Goal: Information Seeking & Learning: Find specific fact

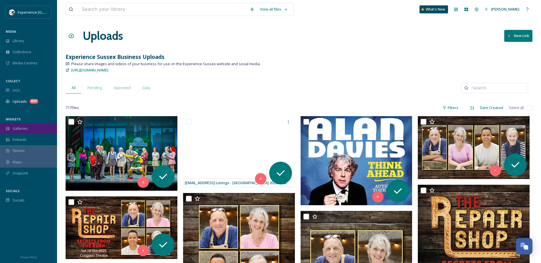
click at [25, 133] on div "Galleries" at bounding box center [28, 128] width 57 height 11
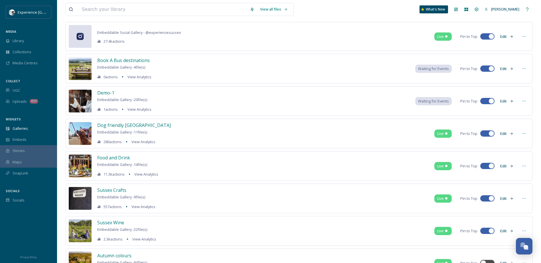
scroll to position [57, 0]
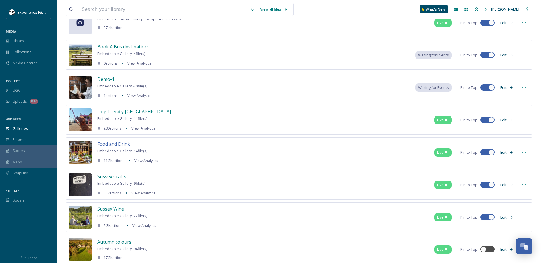
click at [111, 144] on span "Food and Drink" at bounding box center [113, 144] width 33 height 6
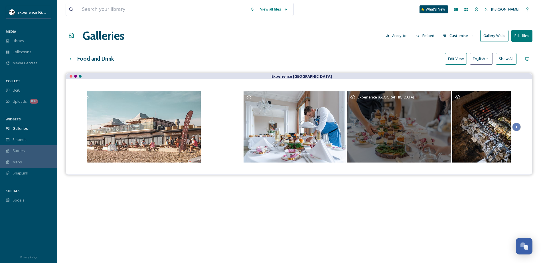
click at [406, 119] on div "Experience [GEOGRAPHIC_DATA]" at bounding box center [399, 126] width 104 height 71
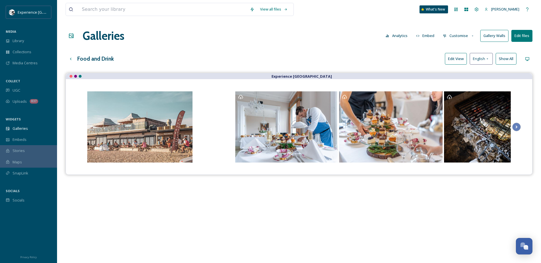
click at [506, 60] on button "Show All" at bounding box center [505, 59] width 21 height 12
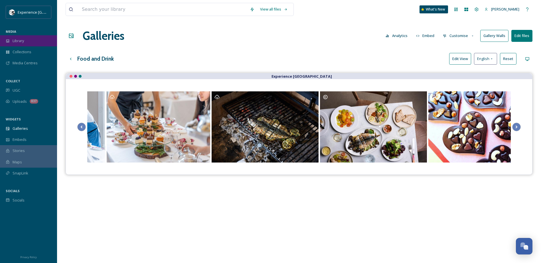
click at [17, 40] on span "Library" at bounding box center [18, 40] width 11 height 5
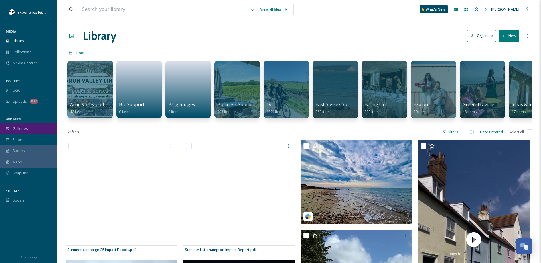
click at [12, 130] on div "Galleries" at bounding box center [28, 128] width 57 height 11
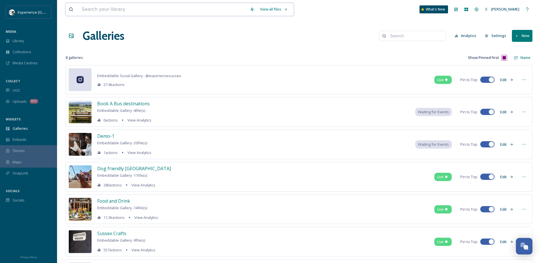
click at [106, 10] on input at bounding box center [163, 9] width 168 height 13
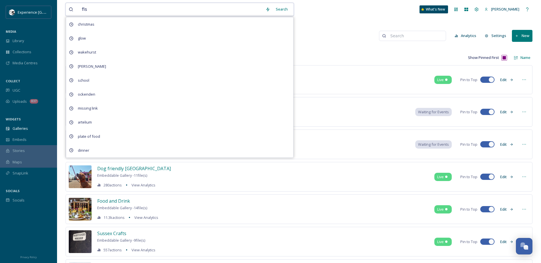
type input "fish"
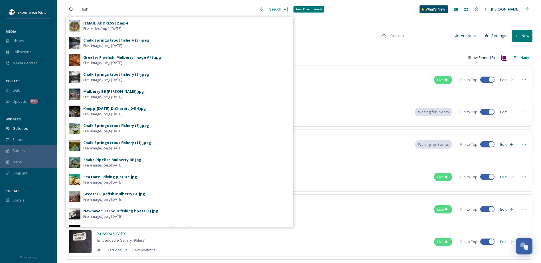
click at [278, 9] on div "Search Press Enter to search" at bounding box center [278, 9] width 24 height 11
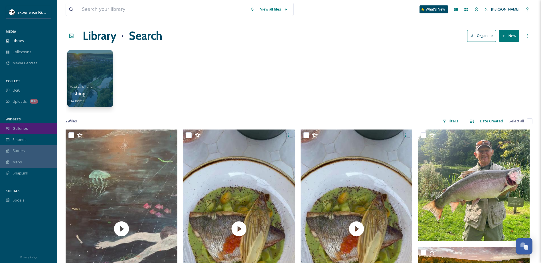
click at [26, 130] on span "Galleries" at bounding box center [20, 128] width 15 height 5
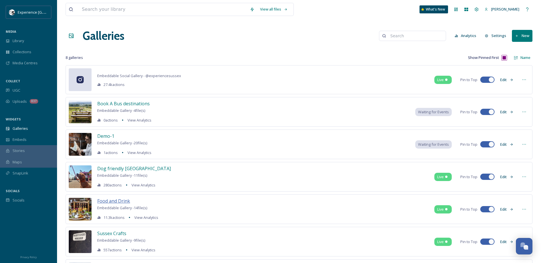
click at [108, 201] on span "Food and Drink" at bounding box center [113, 201] width 33 height 6
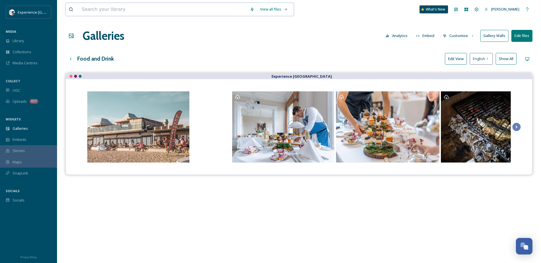
click at [94, 13] on input at bounding box center [163, 9] width 168 height 13
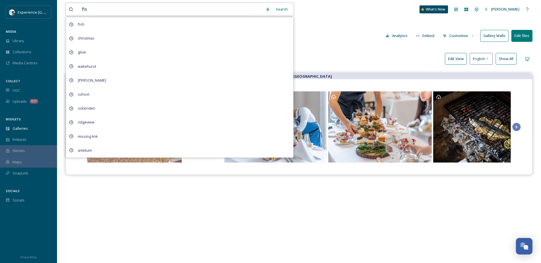
type input "fish"
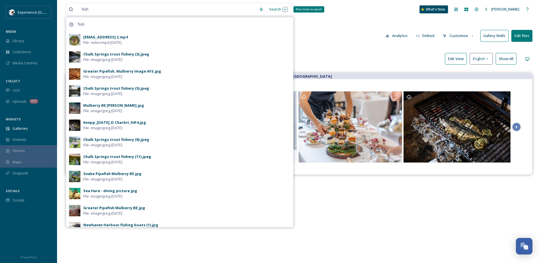
click at [278, 7] on div "Search Press Enter to search" at bounding box center [278, 9] width 24 height 11
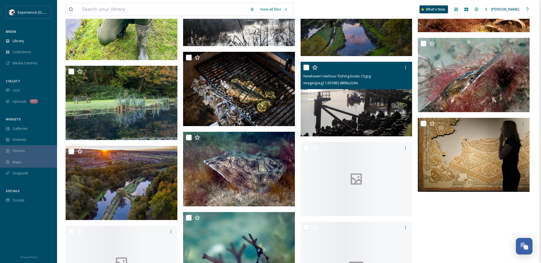
scroll to position [513, 0]
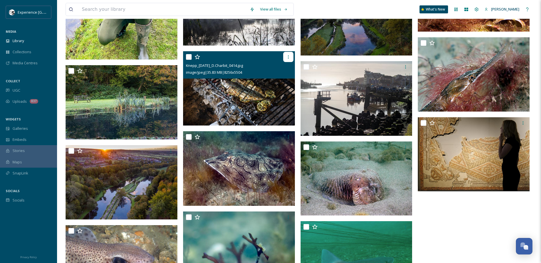
click at [287, 57] on icon at bounding box center [288, 57] width 5 height 5
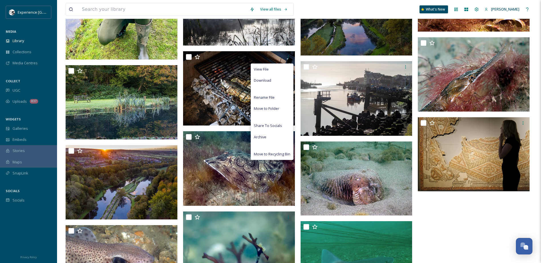
click at [439, 228] on div at bounding box center [474, 47] width 115 height 860
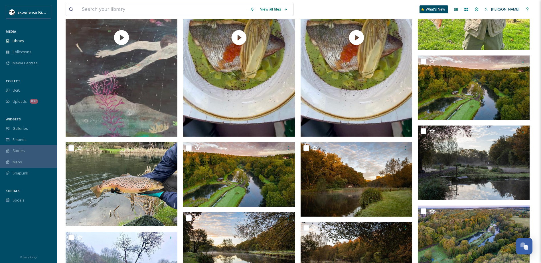
scroll to position [78, 0]
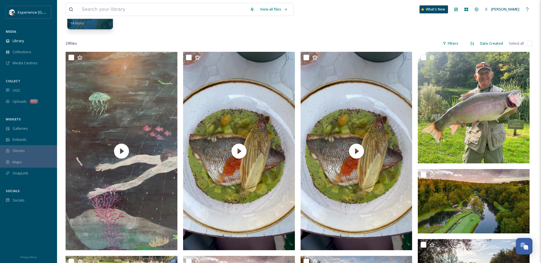
click at [173, 24] on div "Outdoor Activities Fishing 14 items" at bounding box center [299, 3] width 467 height 66
click at [174, 12] on input at bounding box center [163, 9] width 168 height 13
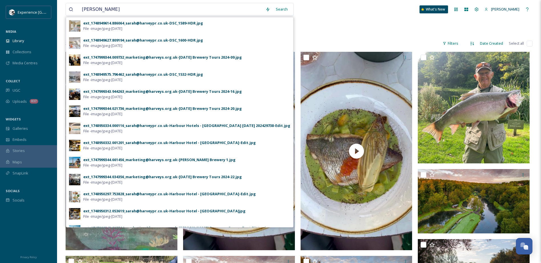
click at [273, 9] on div "Search" at bounding box center [282, 9] width 18 height 11
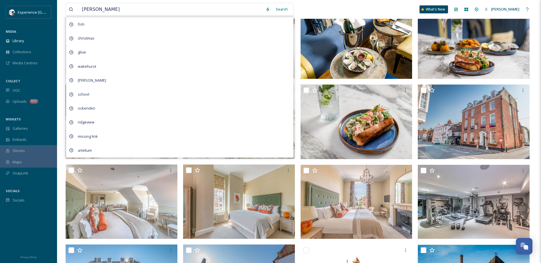
scroll to position [184, 0]
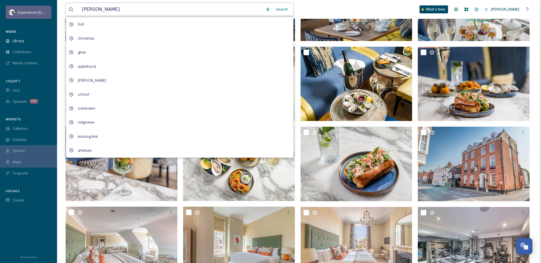
drag, startPoint x: 106, startPoint y: 12, endPoint x: 24, endPoint y: 11, distance: 82.1
click at [24, 11] on div "Experience Sussex MEDIA Library Collections Media Centres COLLECT UGC Uploads 8…" at bounding box center [270, 167] width 541 height 703
type input "brewery"
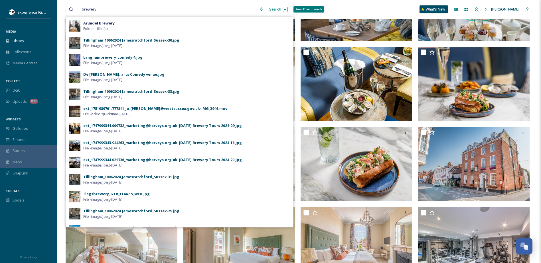
click at [280, 8] on div "Search Press Enter to search" at bounding box center [278, 9] width 24 height 11
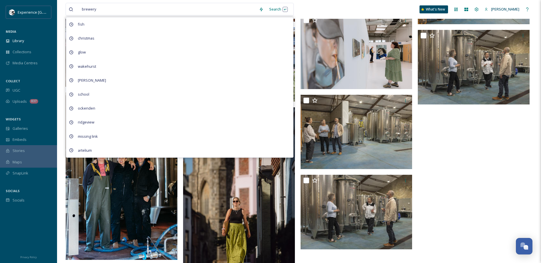
scroll to position [731, 0]
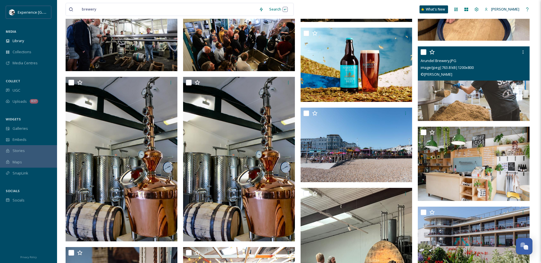
scroll to position [304, 0]
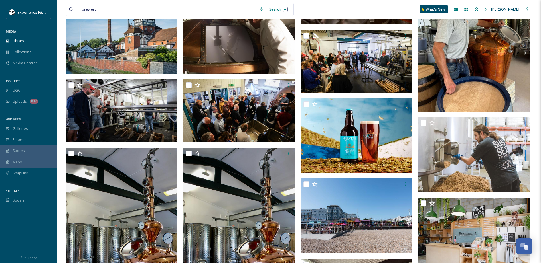
click at [301, 8] on div "brewery Search What's New [PERSON_NAME][GEOGRAPHIC_DATA]" at bounding box center [299, 9] width 467 height 19
